Goal: Information Seeking & Learning: Find contact information

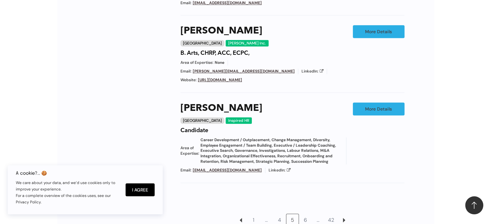
scroll to position [640, 0]
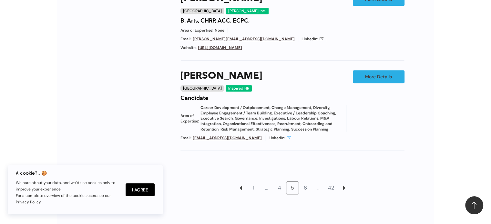
click at [287, 136] on icon at bounding box center [289, 138] width 4 height 4
click at [226, 87] on div "Inspired HR" at bounding box center [239, 88] width 26 height 6
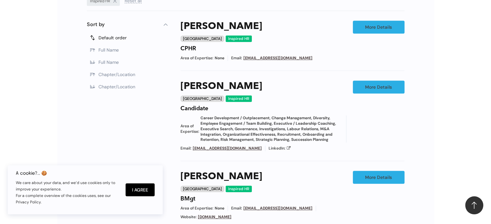
scroll to position [381, 0]
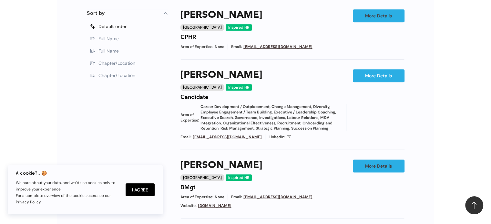
click at [372, 77] on link "More Details" at bounding box center [379, 75] width 52 height 13
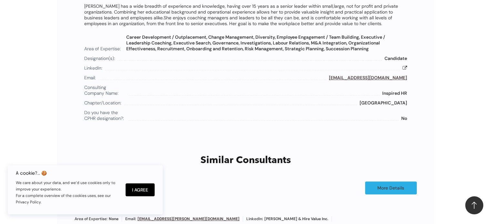
scroll to position [413, 0]
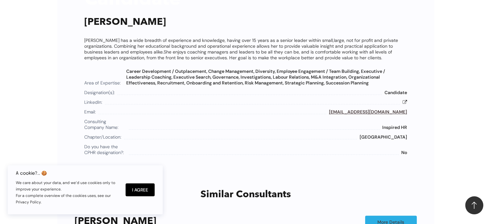
drag, startPoint x: 85, startPoint y: 19, endPoint x: 128, endPoint y: 22, distance: 43.0
click at [128, 22] on h2 "Kari Price" at bounding box center [245, 22] width 323 height 15
copy h2 "Kari Price"
click at [355, 110] on div "Email: price@inspiredhr.ca" at bounding box center [245, 112] width 323 height 6
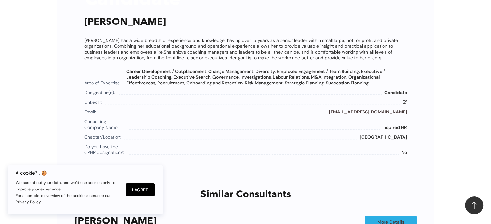
click at [367, 109] on link "price@inspiredhr.ca" at bounding box center [368, 112] width 78 height 6
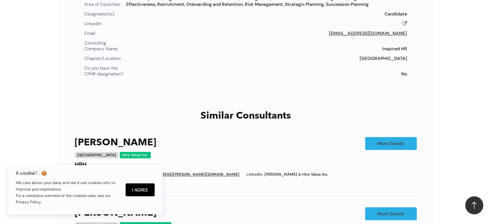
scroll to position [510, 0]
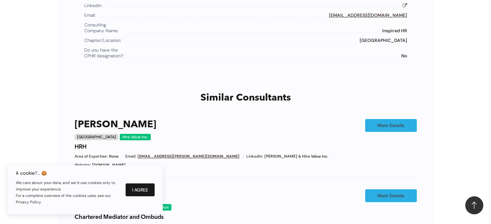
click at [137, 189] on button "I Agree" at bounding box center [140, 190] width 29 height 13
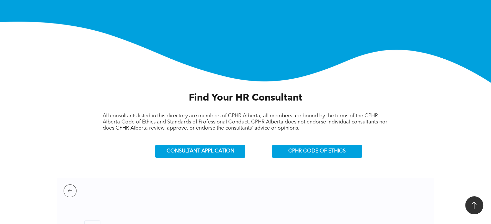
scroll to position [155, 0]
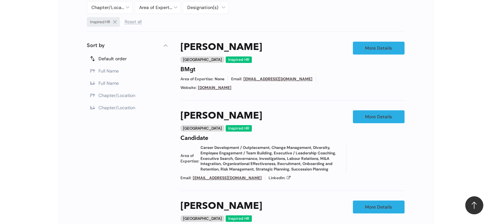
scroll to position [317, 0]
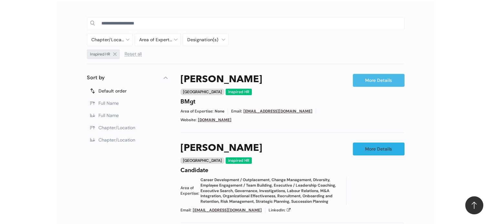
click at [379, 78] on link "More Details" at bounding box center [379, 80] width 52 height 13
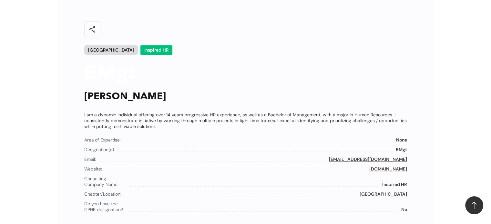
scroll to position [349, 0]
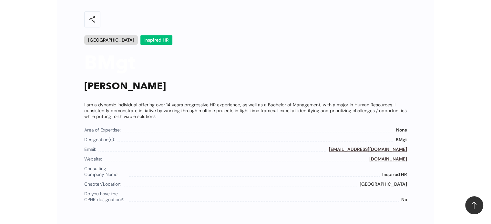
click at [384, 157] on link "www.inspiredhr.ca" at bounding box center [388, 159] width 38 height 6
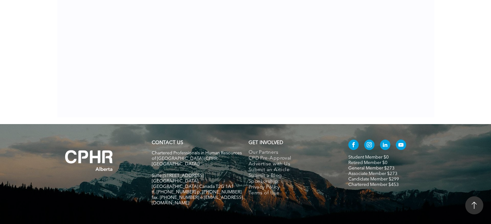
scroll to position [349, 0]
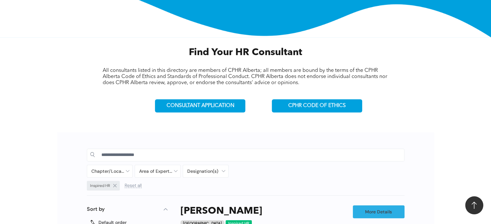
scroll to position [138, 0]
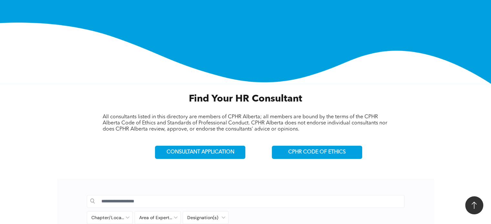
scroll to position [544, 0]
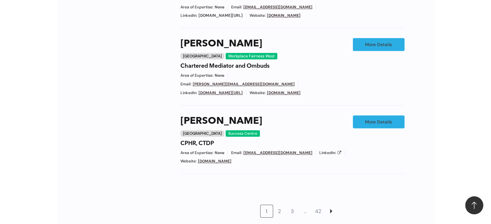
click at [267, 90] on link "[DOMAIN_NAME]" at bounding box center [284, 92] width 34 height 5
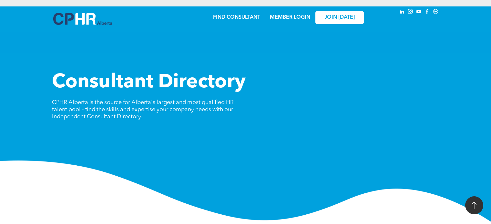
scroll to position [544, 0]
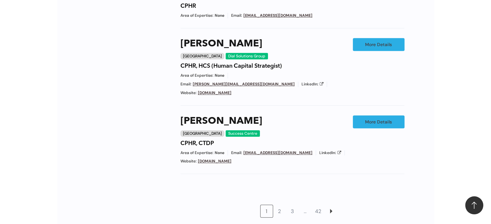
click at [225, 90] on link "[DOMAIN_NAME]" at bounding box center [215, 92] width 34 height 5
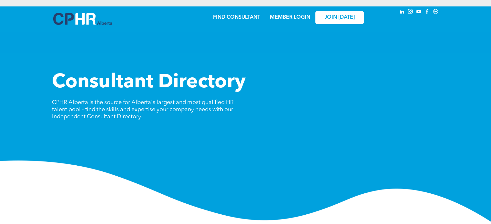
scroll to position [544, 0]
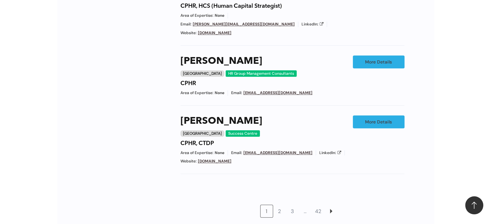
click at [221, 159] on link "[DOMAIN_NAME]" at bounding box center [215, 161] width 34 height 5
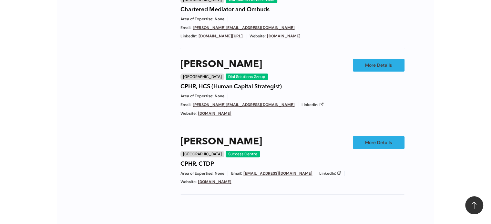
scroll to position [544, 0]
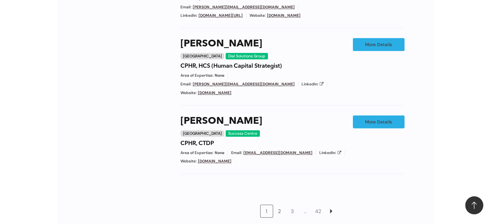
click at [278, 205] on link "2" at bounding box center [280, 211] width 12 height 12
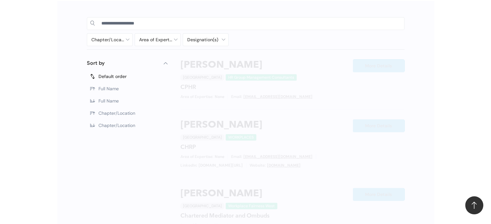
scroll to position [317, 0]
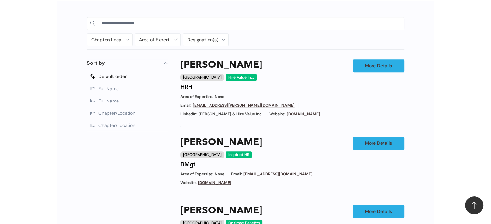
click at [302, 112] on link "[DOMAIN_NAME]" at bounding box center [304, 114] width 34 height 5
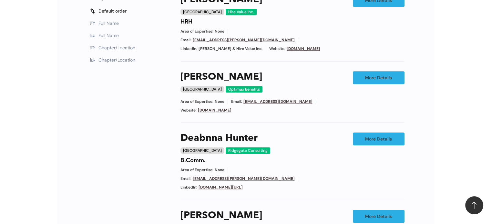
scroll to position [397, 0]
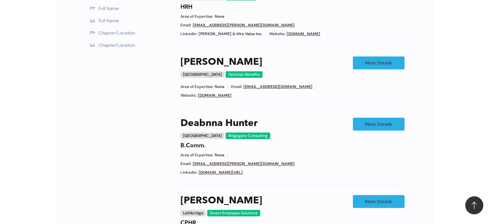
click at [223, 170] on link "www.linkedin.com/in/deannahunter" at bounding box center [221, 172] width 44 height 5
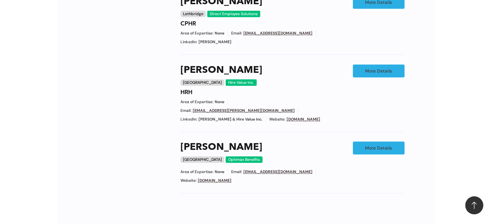
scroll to position [558, 0]
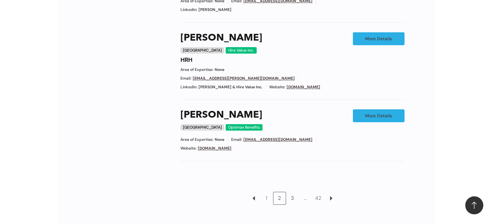
click at [292, 192] on link "3" at bounding box center [292, 198] width 12 height 12
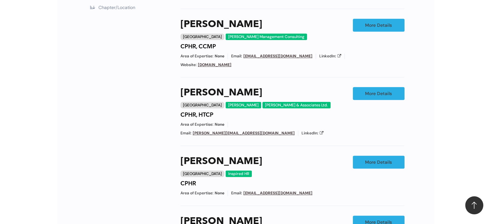
scroll to position [446, 0]
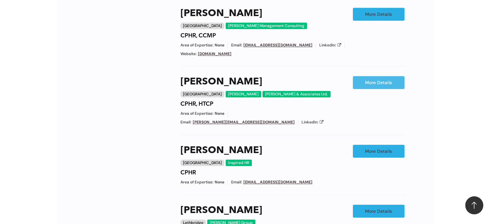
click at [371, 76] on link "More Details" at bounding box center [379, 82] width 52 height 13
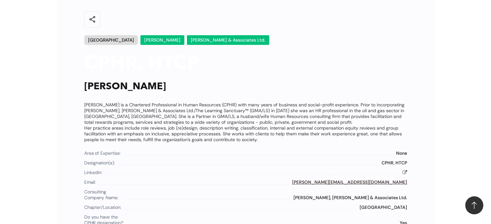
scroll to position [381, 0]
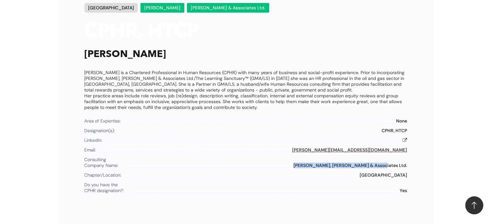
drag, startPoint x: 323, startPoint y: 162, endPoint x: 410, endPoint y: 162, distance: 86.6
click at [410, 162] on div "share Calgary Goodman McDougall & Associates Ltd. CPHR, HTCP Janice McDougall J…" at bounding box center [246, 79] width 336 height 230
copy span "Goodman, McDougall & Associates Ltd."
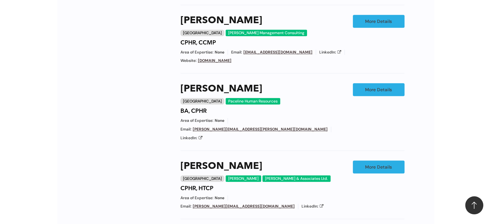
scroll to position [510, 0]
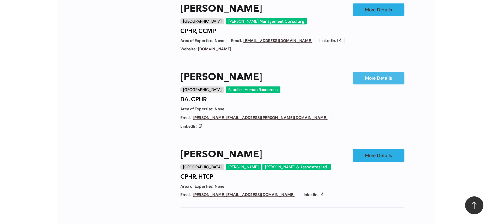
click at [370, 72] on link "More Details" at bounding box center [379, 78] width 52 height 13
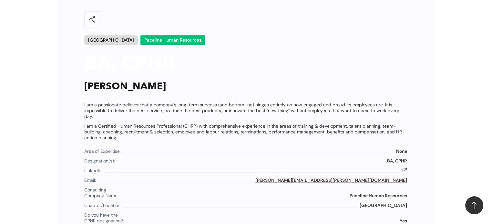
scroll to position [381, 0]
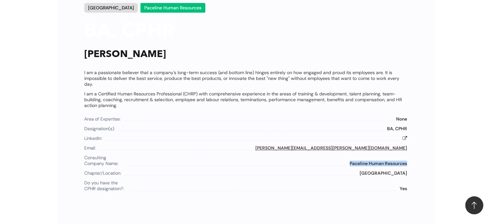
drag, startPoint x: 349, startPoint y: 161, endPoint x: 407, endPoint y: 164, distance: 58.2
click at [407, 164] on span "Paceline Human Resources" at bounding box center [378, 164] width 57 height 6
copy span "Paceline Human Resources"
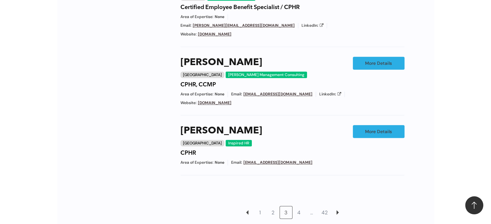
scroll to position [575, 0]
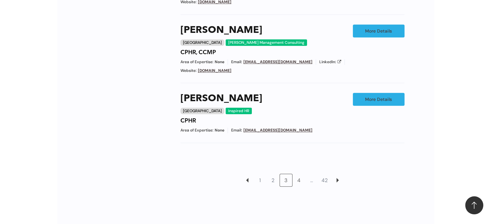
click at [299, 174] on link "4" at bounding box center [299, 180] width 12 height 12
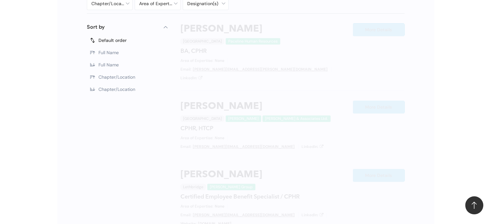
scroll to position [317, 0]
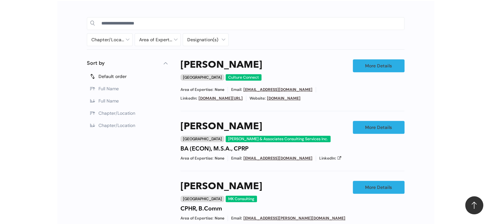
click at [301, 98] on link "www.culture-connect.com" at bounding box center [284, 98] width 34 height 5
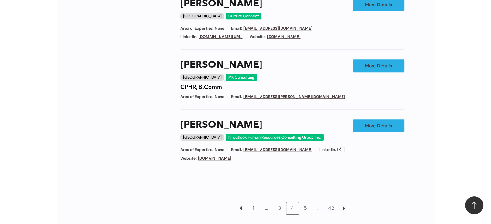
scroll to position [526, 0]
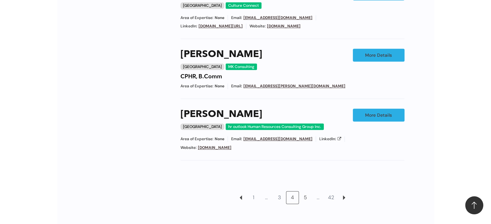
click at [305, 192] on link "5" at bounding box center [305, 198] width 12 height 12
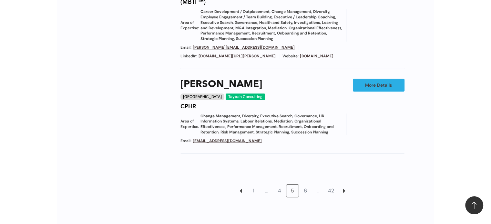
scroll to position [672, 0]
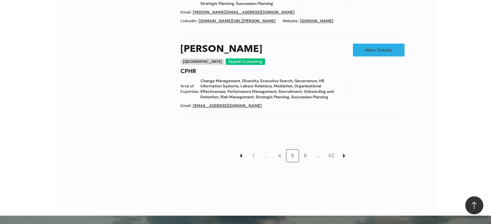
click at [305, 153] on link "6" at bounding box center [305, 156] width 12 height 12
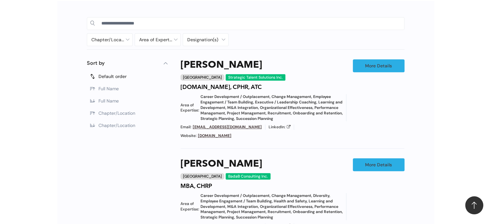
scroll to position [317, 0]
click at [232, 133] on link "[DOMAIN_NAME]" at bounding box center [215, 135] width 34 height 5
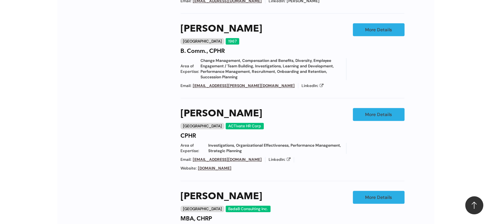
scroll to position [558, 0]
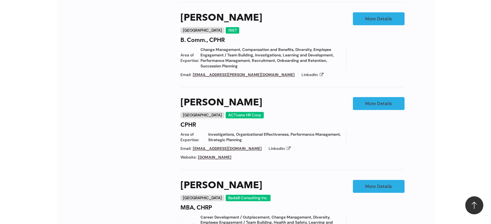
click at [232, 155] on link "[DOMAIN_NAME]" at bounding box center [215, 157] width 34 height 5
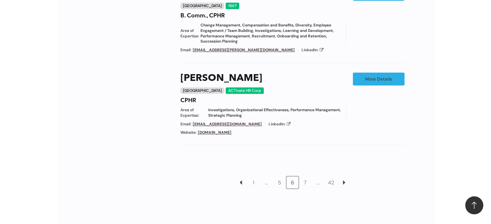
scroll to position [688, 0]
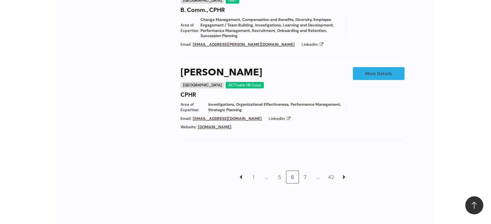
click at [304, 171] on link "7" at bounding box center [305, 177] width 12 height 12
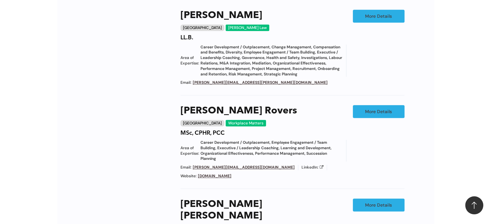
scroll to position [478, 0]
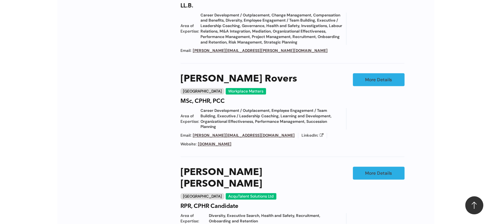
click at [221, 147] on link "www.workplacematters.ca" at bounding box center [215, 144] width 34 height 5
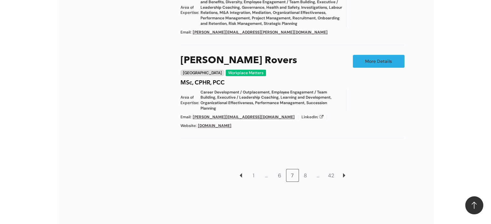
scroll to position [704, 0]
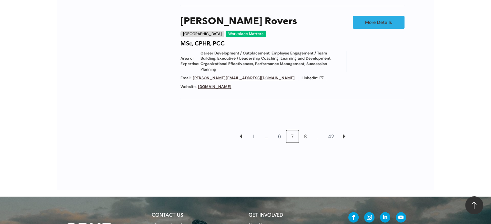
click at [307, 130] on link "8" at bounding box center [305, 136] width 12 height 12
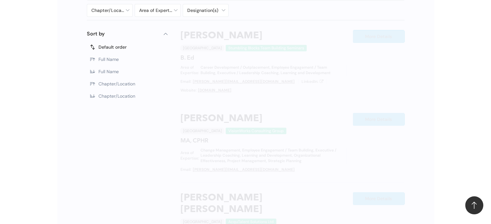
scroll to position [317, 0]
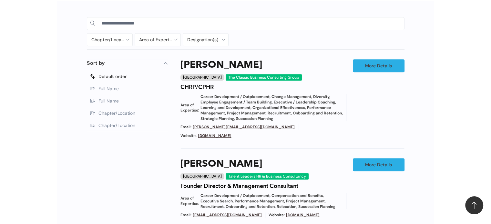
click at [232, 133] on link "[DOMAIN_NAME]" at bounding box center [215, 135] width 34 height 5
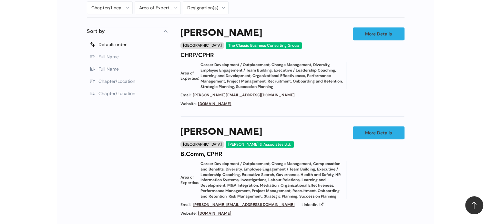
scroll to position [397, 0]
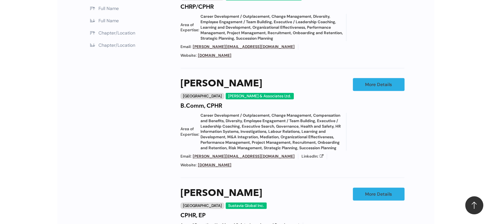
click at [225, 163] on link "[DOMAIN_NAME]" at bounding box center [215, 165] width 34 height 5
